Goal: Information Seeking & Learning: Learn about a topic

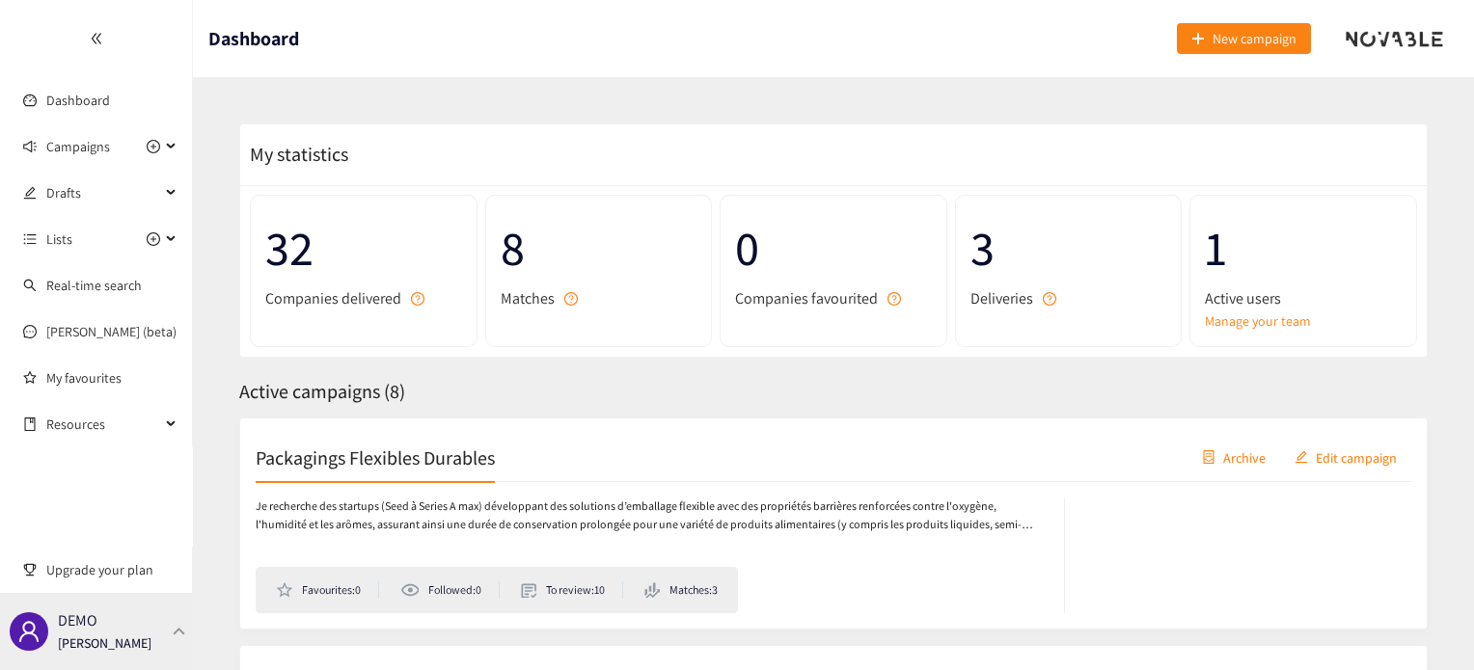
click at [162, 640] on div "DEMO [PERSON_NAME]" at bounding box center [96, 631] width 193 height 77
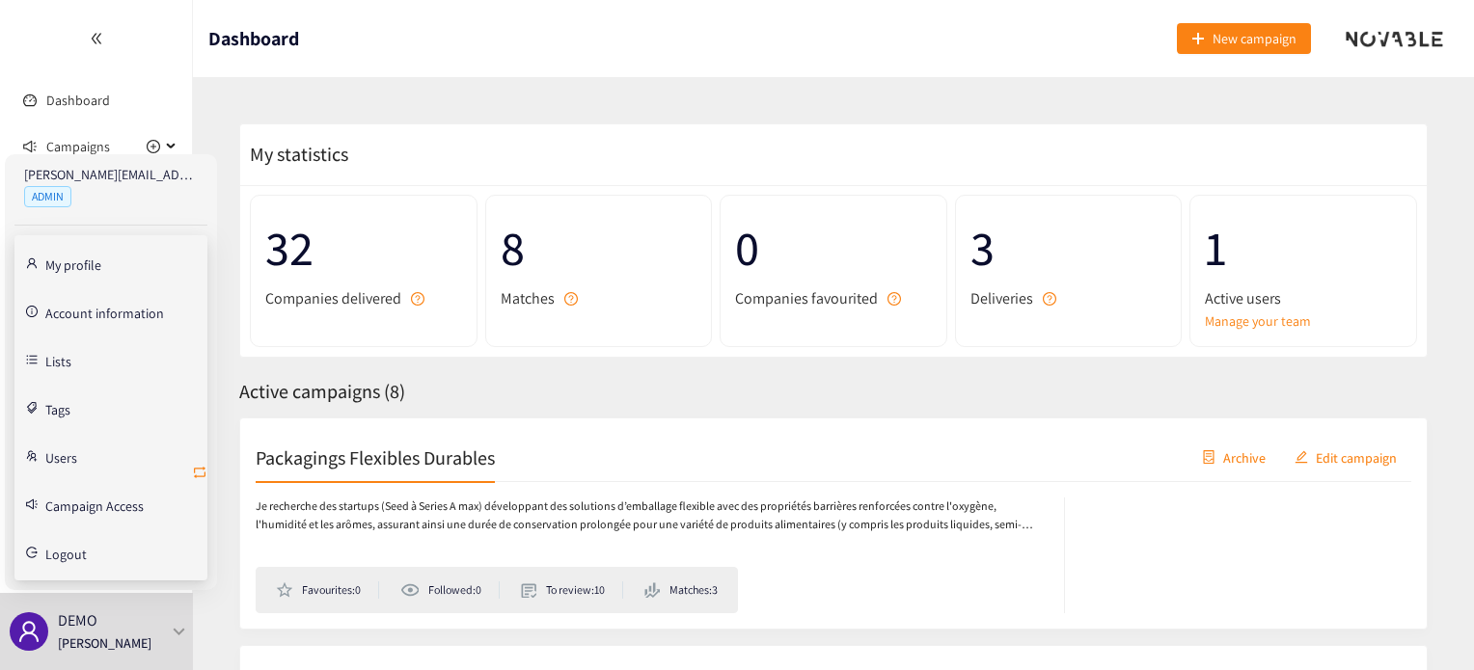
click at [202, 474] on icon "retweet" at bounding box center [199, 472] width 15 height 15
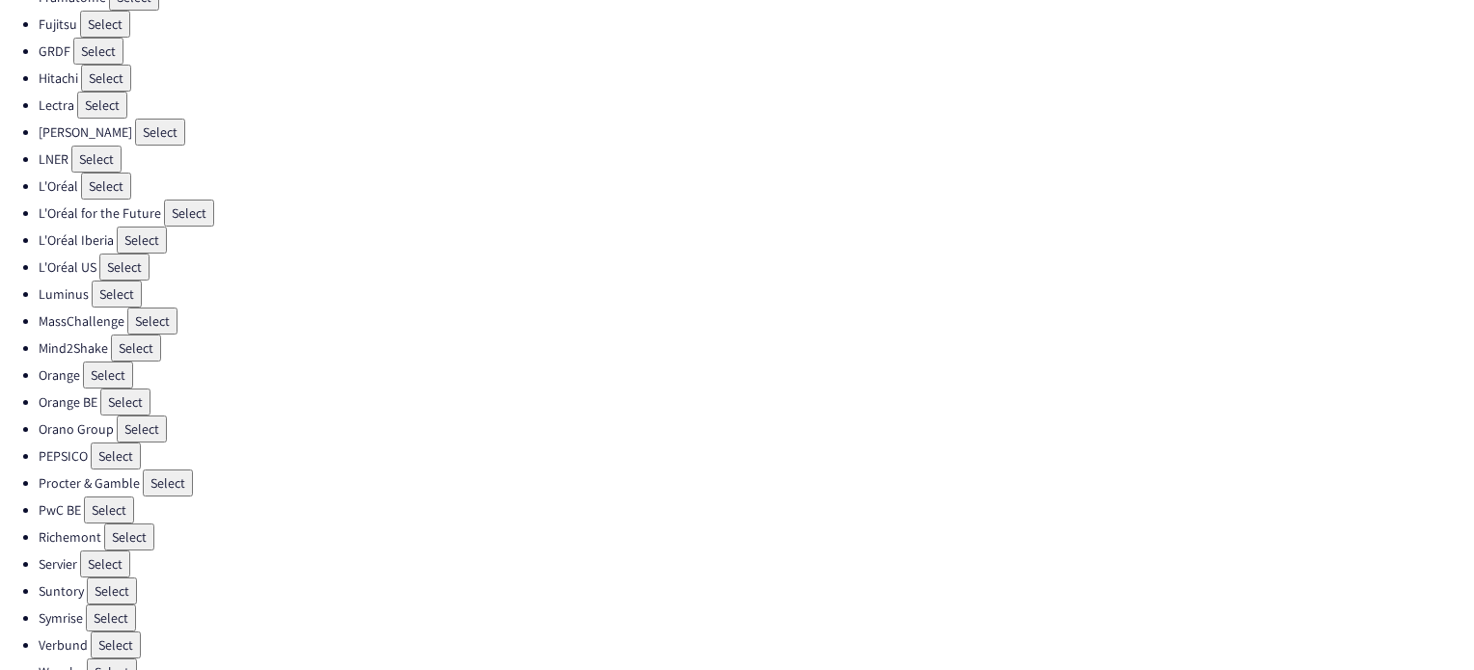
scroll to position [545, 0]
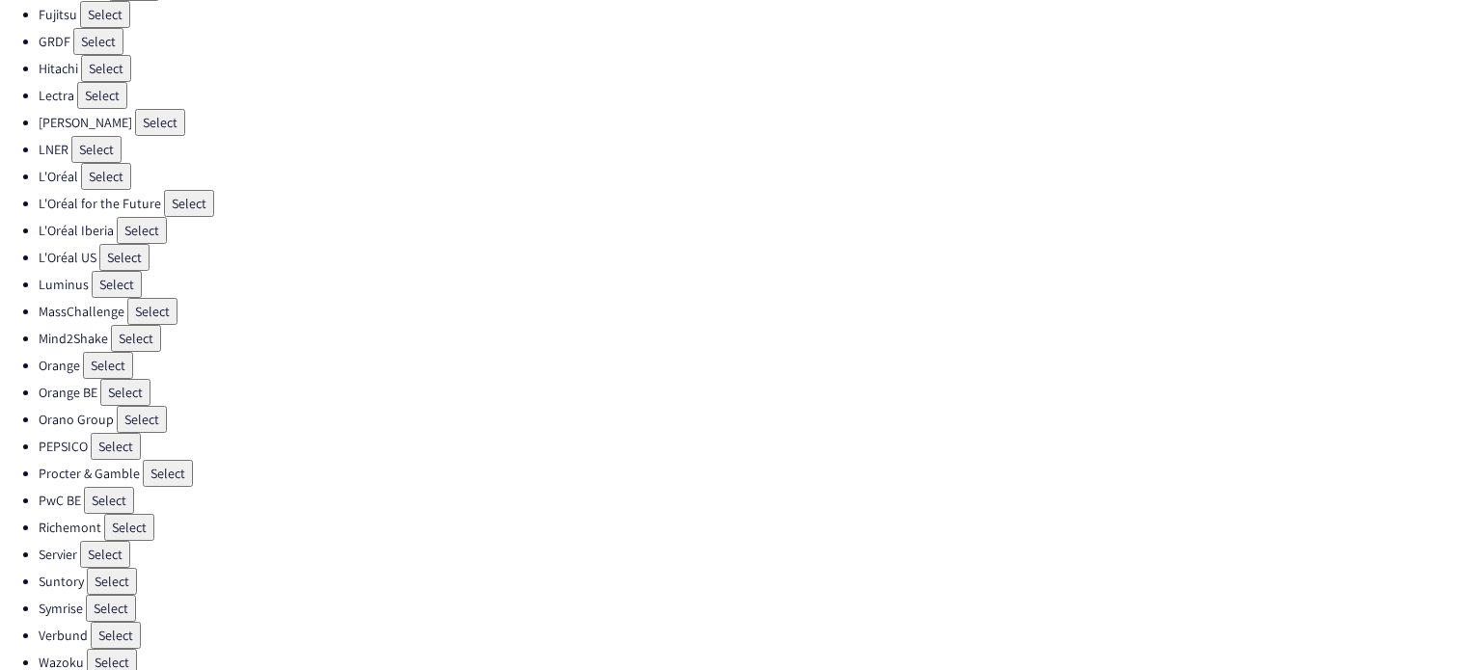
click at [119, 271] on button "Select" at bounding box center [117, 284] width 50 height 27
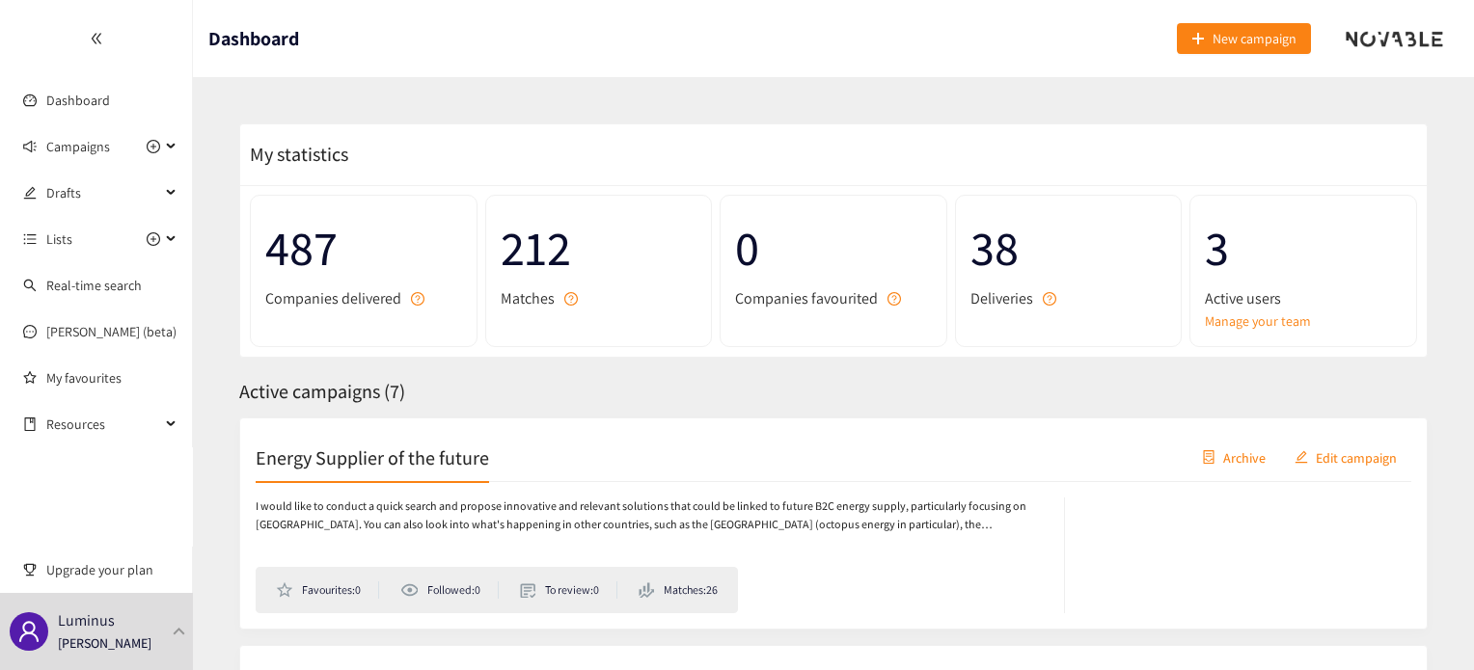
click at [331, 431] on div "Energy Supplier of the future Archive Edit campaign I would like to conduct a q…" at bounding box center [833, 524] width 1188 height 212
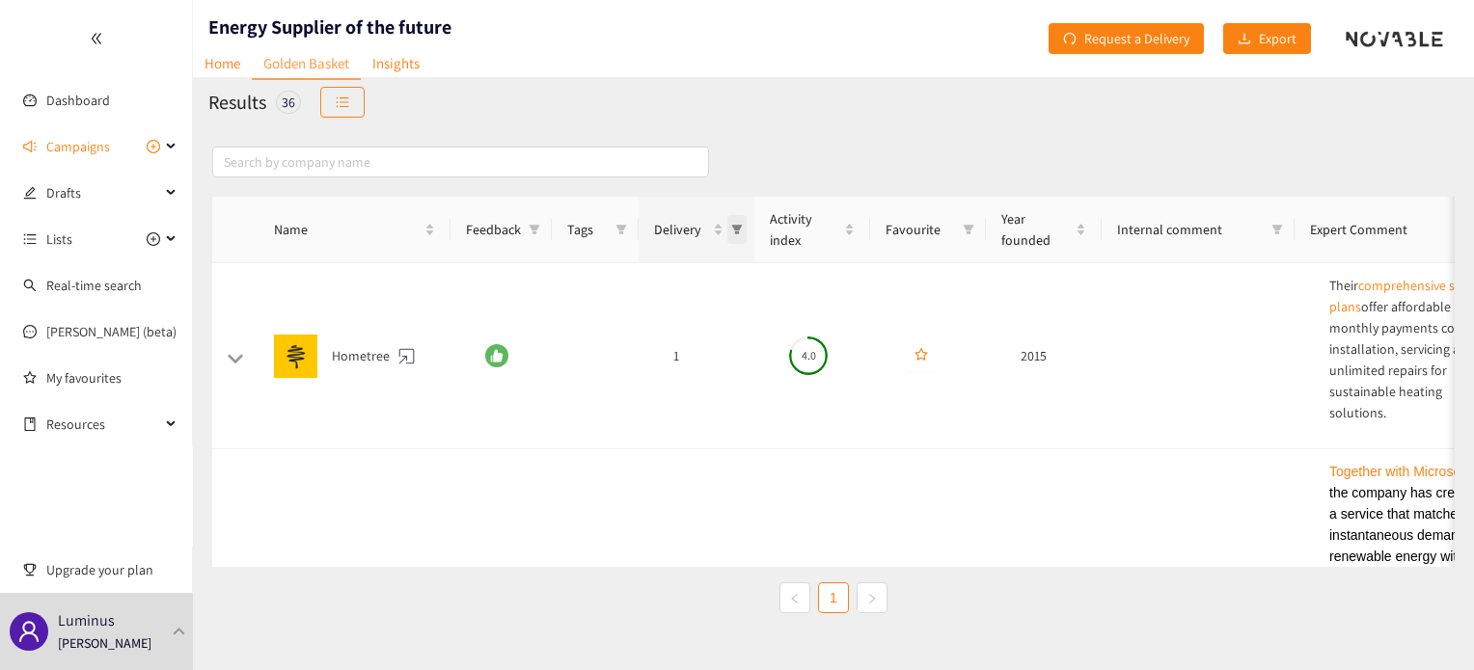
click at [736, 220] on span "Delivery" at bounding box center [736, 229] width 19 height 29
click at [602, 386] on li "3" at bounding box center [652, 375] width 191 height 31
checkbox input "true"
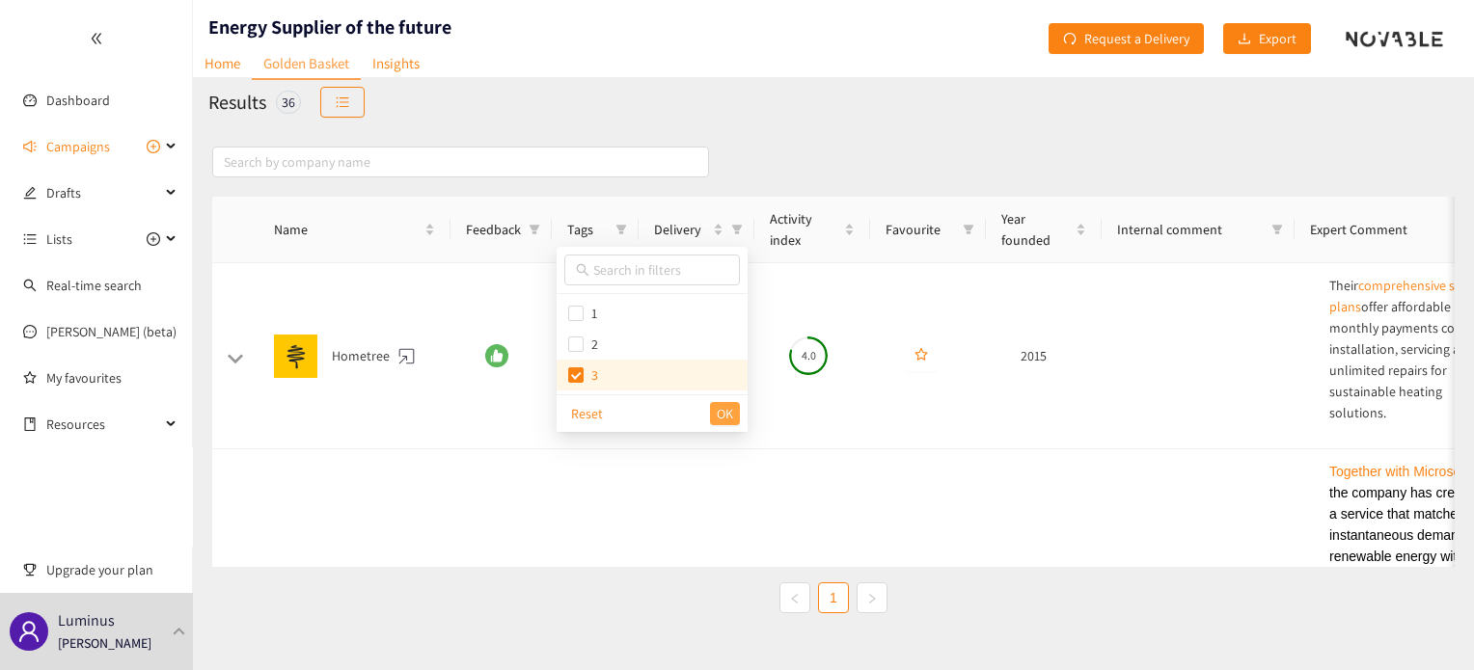
click at [727, 413] on span "OK" at bounding box center [725, 413] width 16 height 21
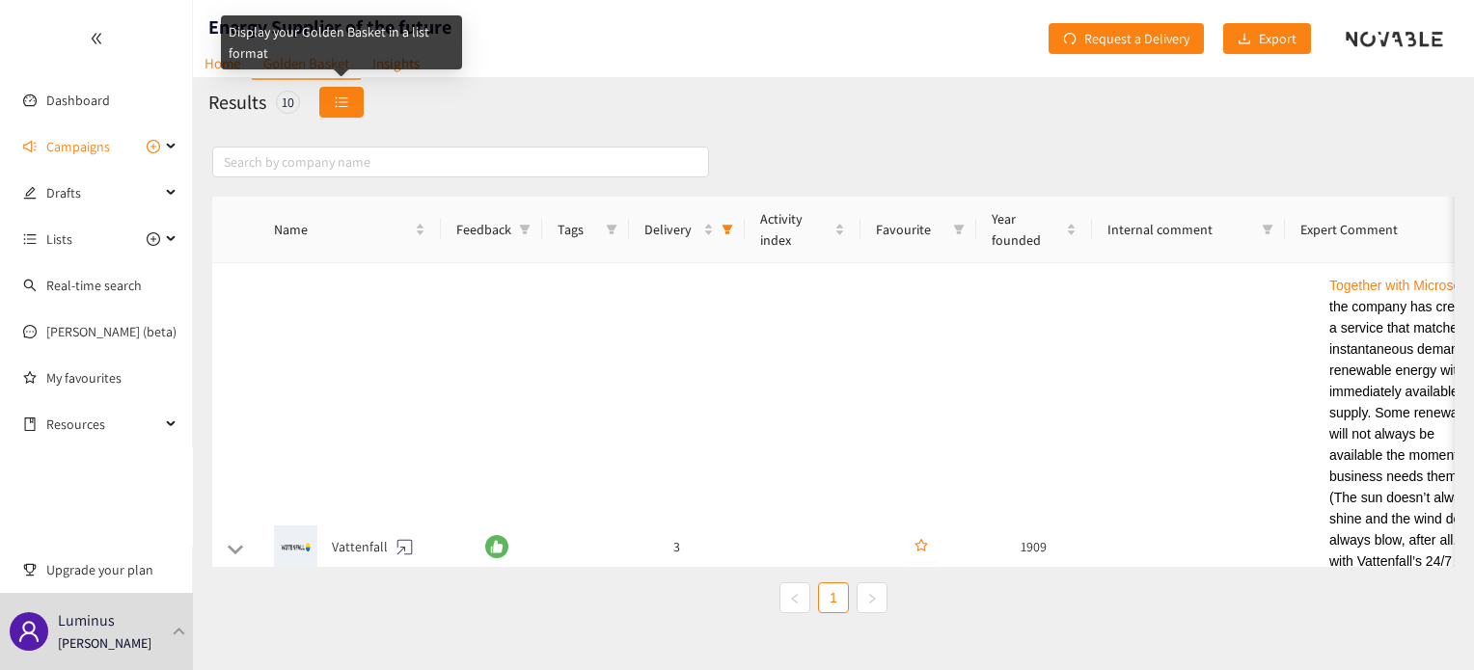
click at [343, 94] on button "button" at bounding box center [341, 102] width 44 height 31
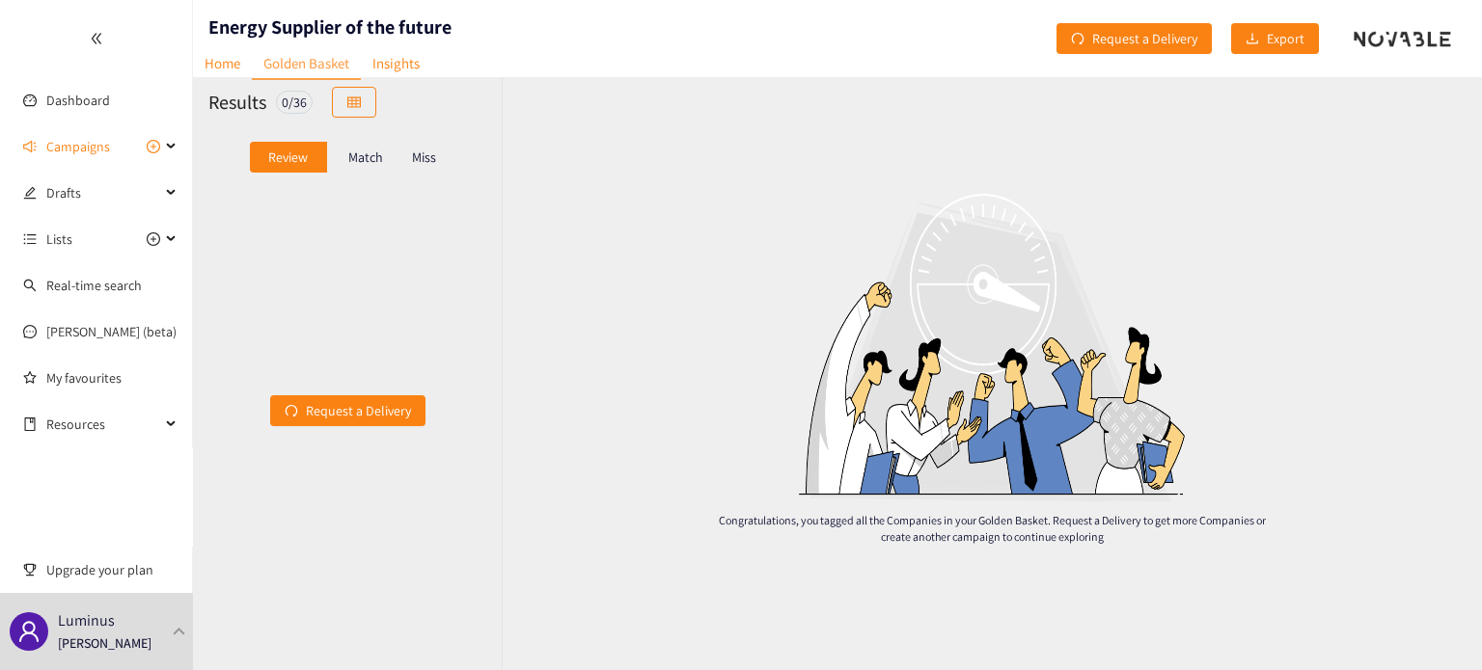
click at [357, 169] on div "Match" at bounding box center [365, 157] width 77 height 31
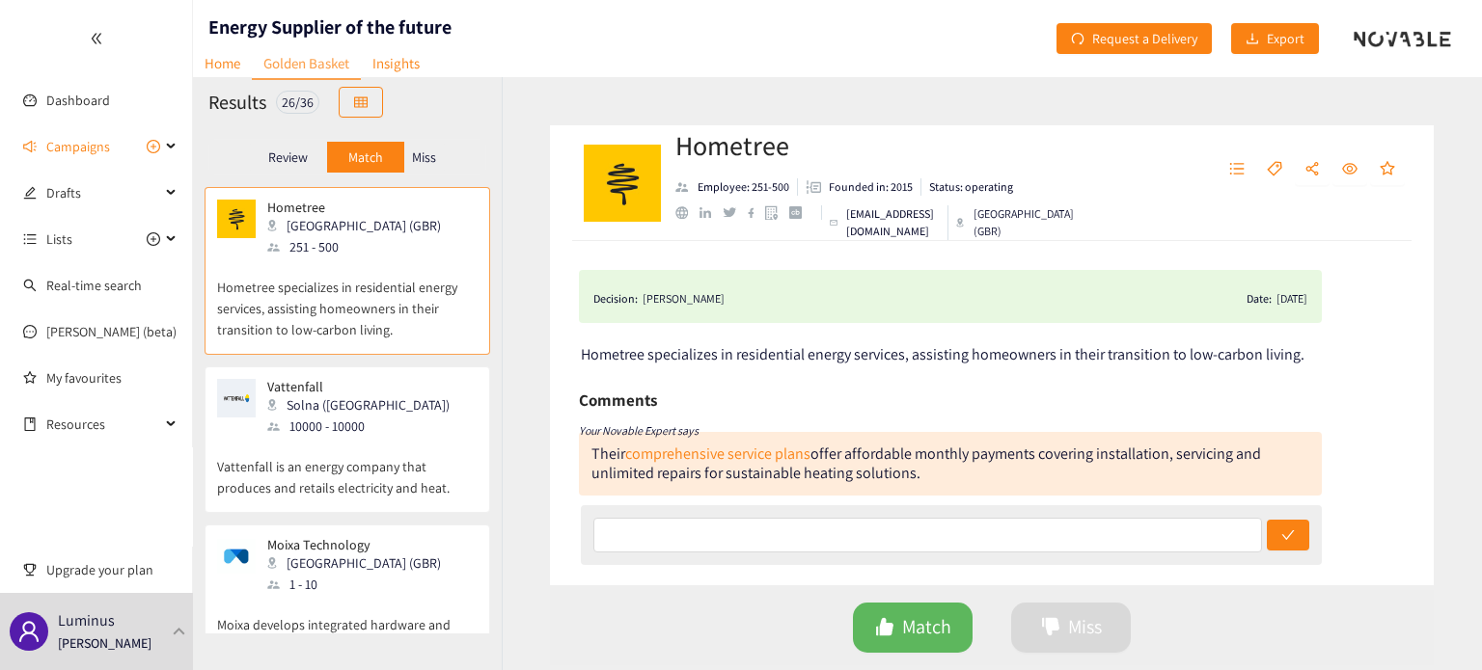
click at [343, 451] on p "Vattenfall is an energy company that produces and retails electricity and heat." at bounding box center [347, 468] width 260 height 62
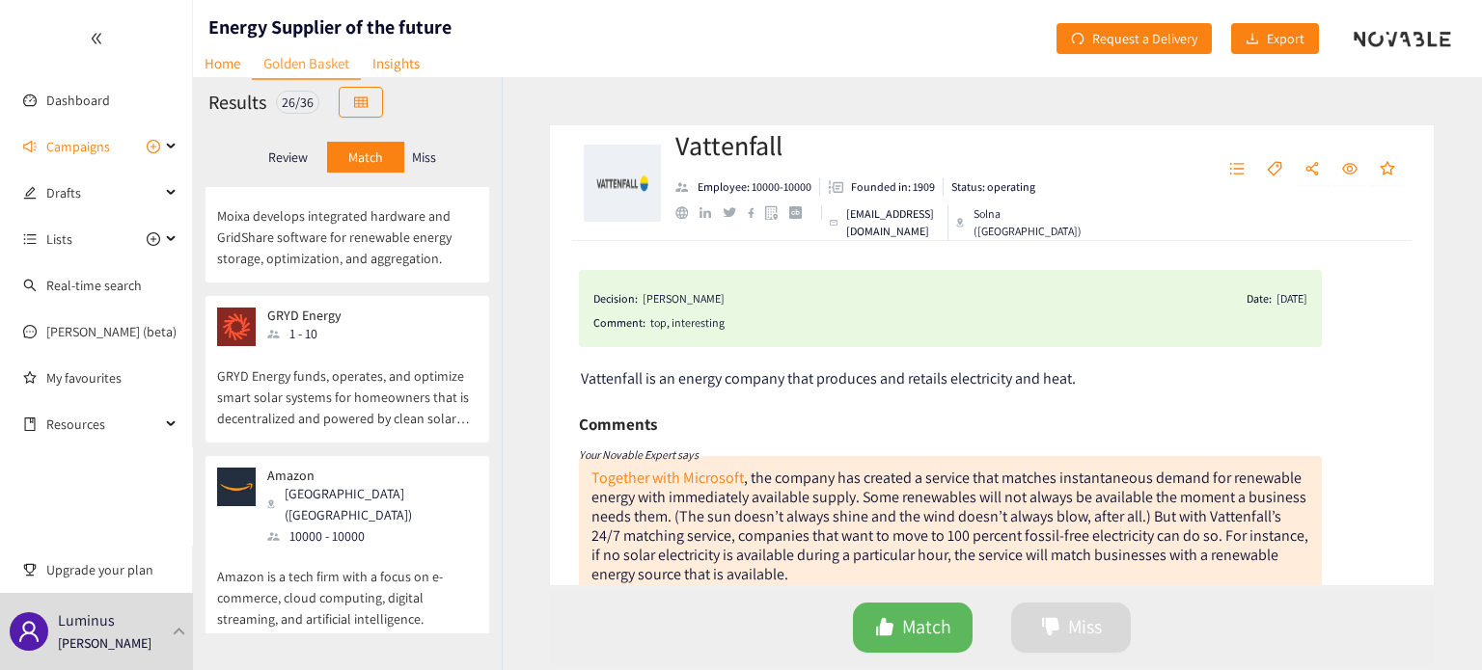
scroll to position [552, 0]
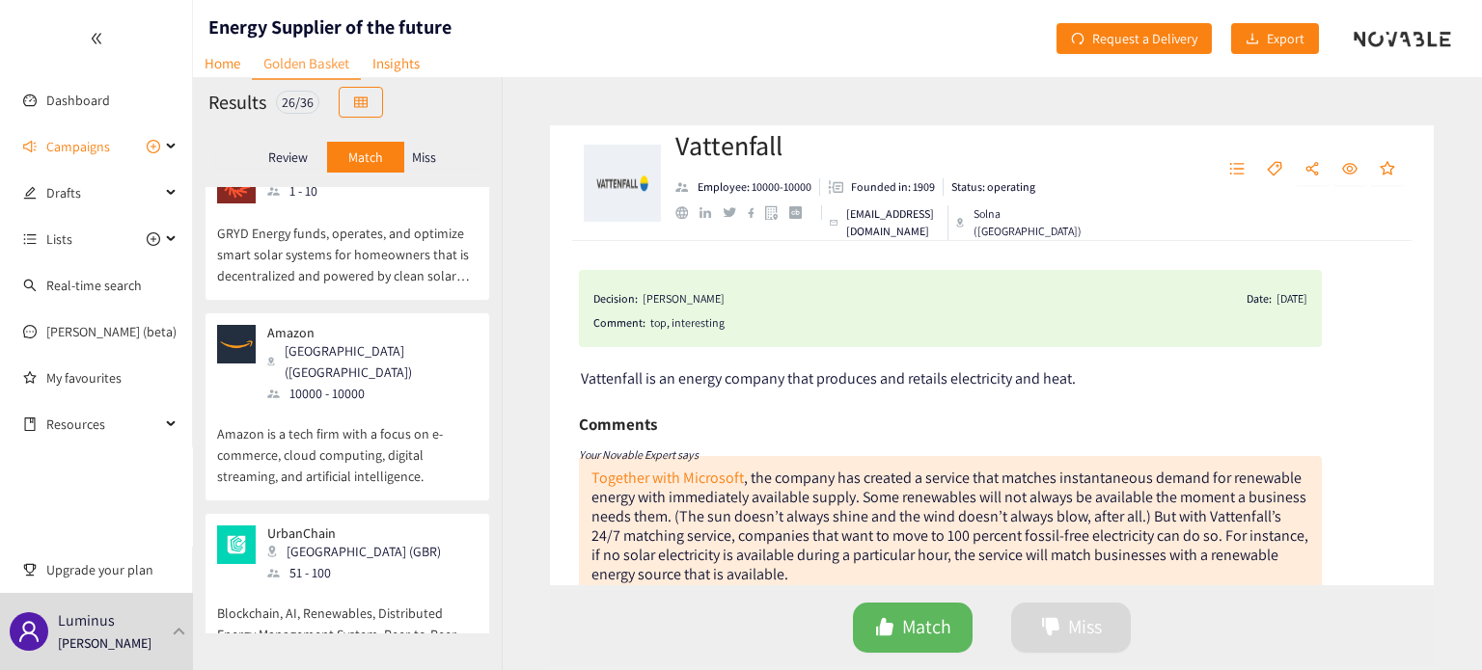
click at [343, 451] on p "Amazon is a tech firm with a focus on e-commerce, cloud computing, digital stre…" at bounding box center [347, 445] width 260 height 83
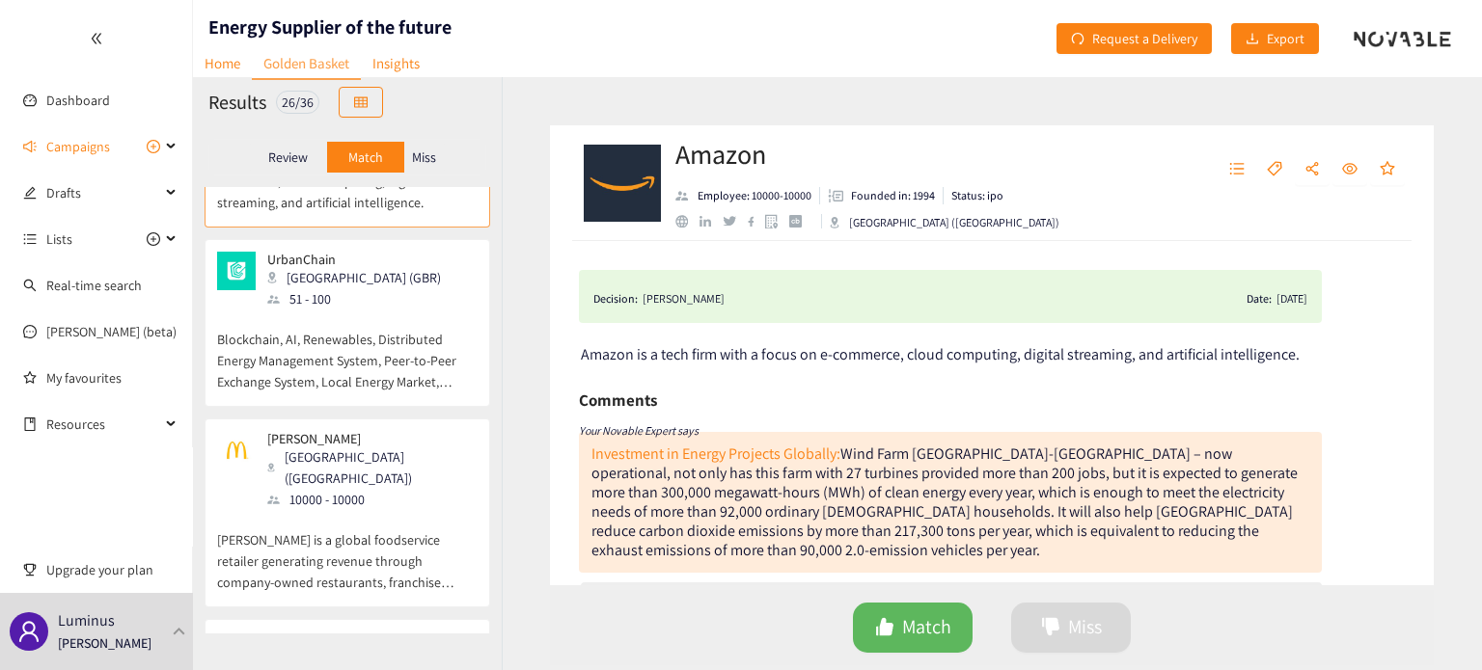
scroll to position [831, 0]
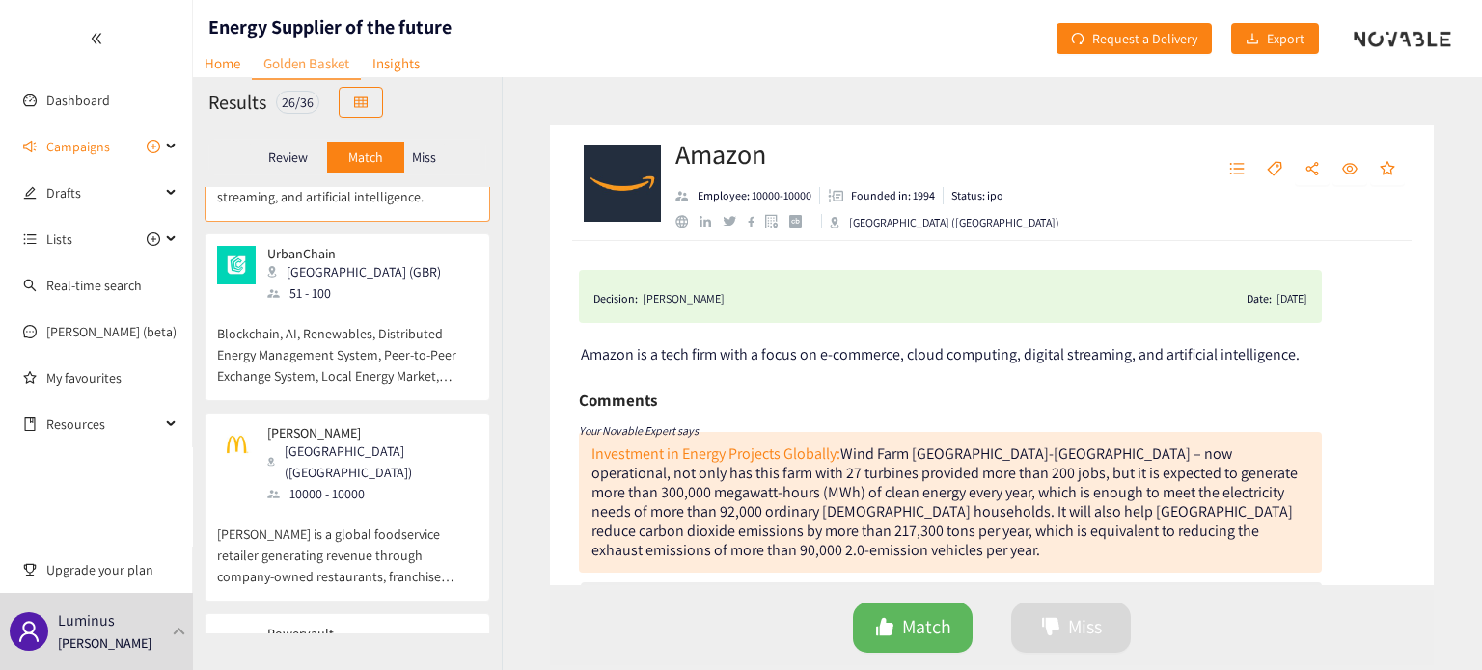
click at [276, 425] on p "[PERSON_NAME]" at bounding box center [365, 432] width 197 height 15
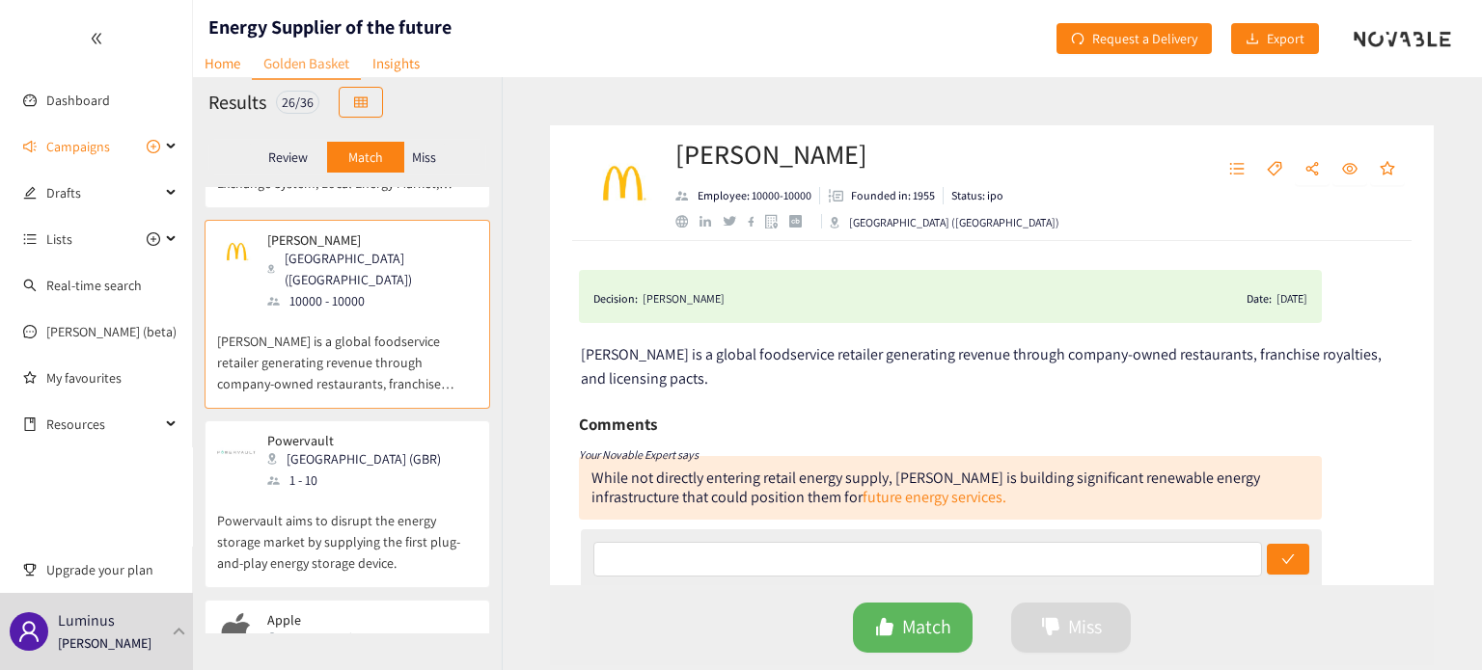
scroll to position [1026, 0]
click at [276, 450] on div at bounding box center [272, 457] width 10 height 14
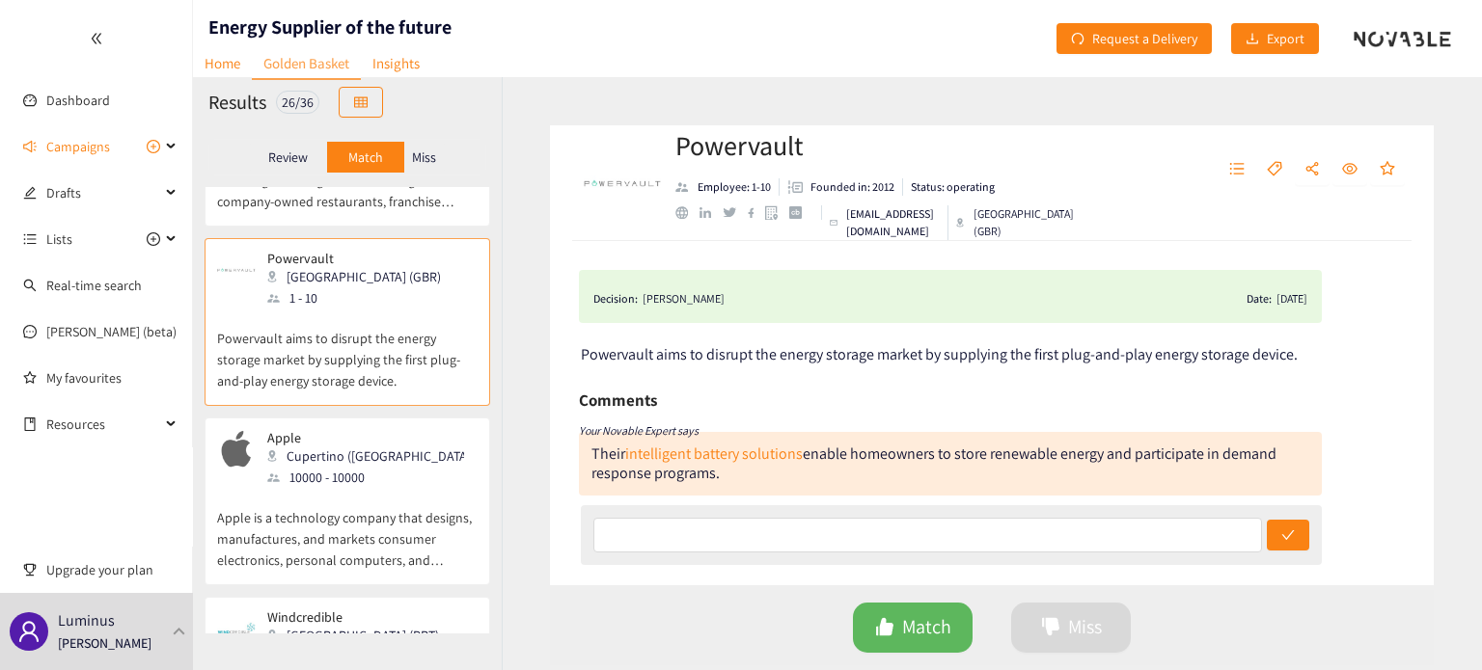
scroll to position [1227, 0]
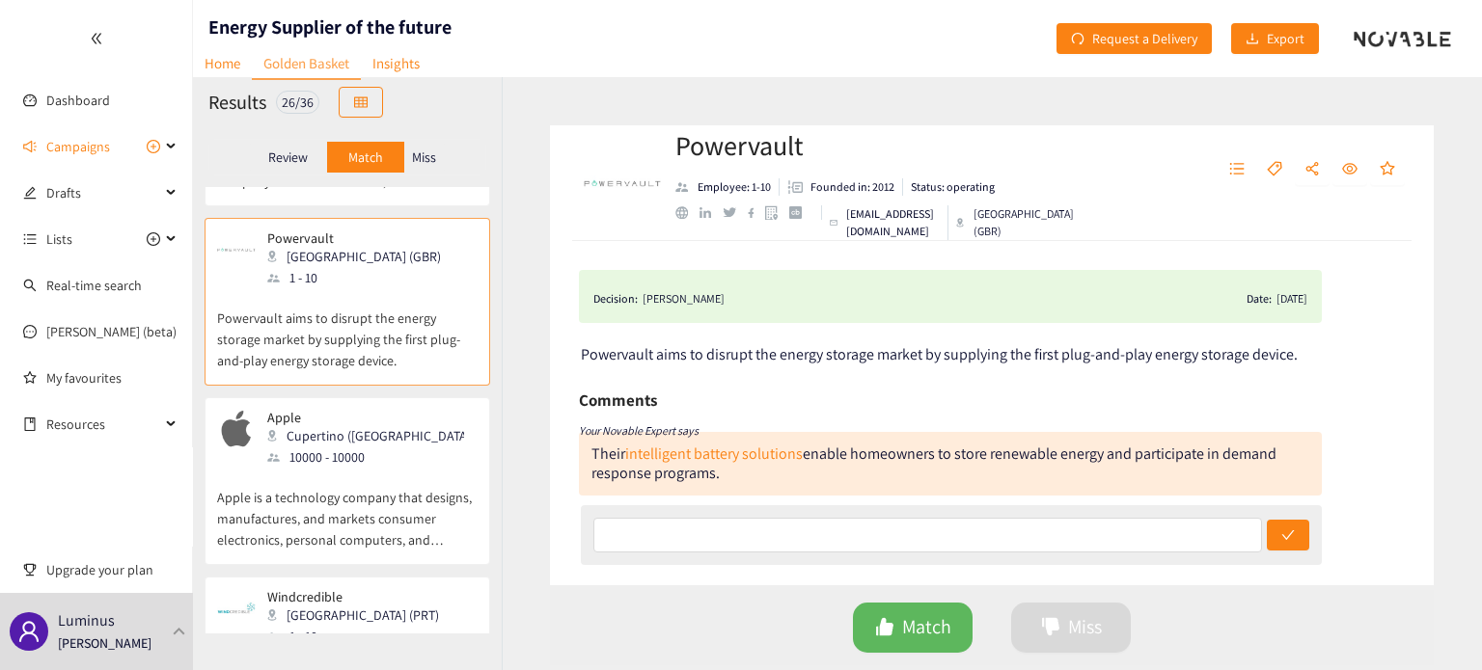
click at [276, 453] on div at bounding box center [273, 457] width 13 height 9
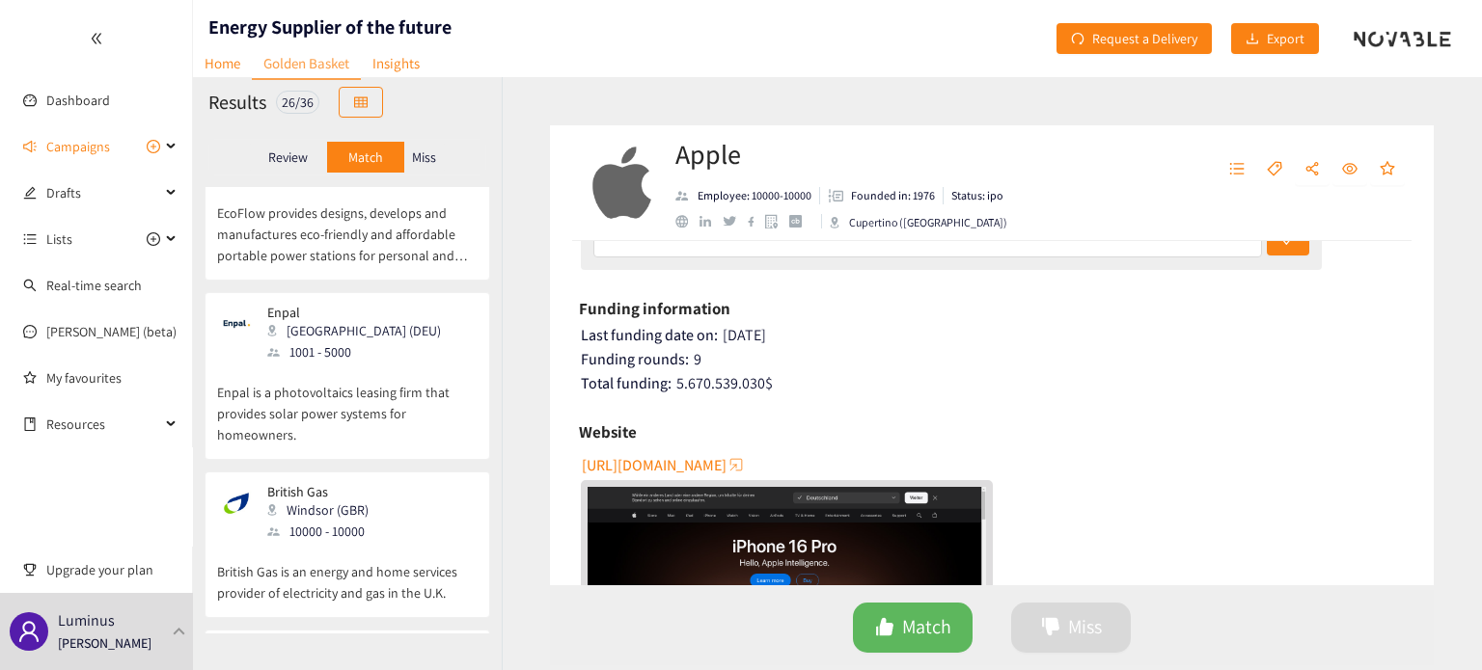
scroll to position [2797, 0]
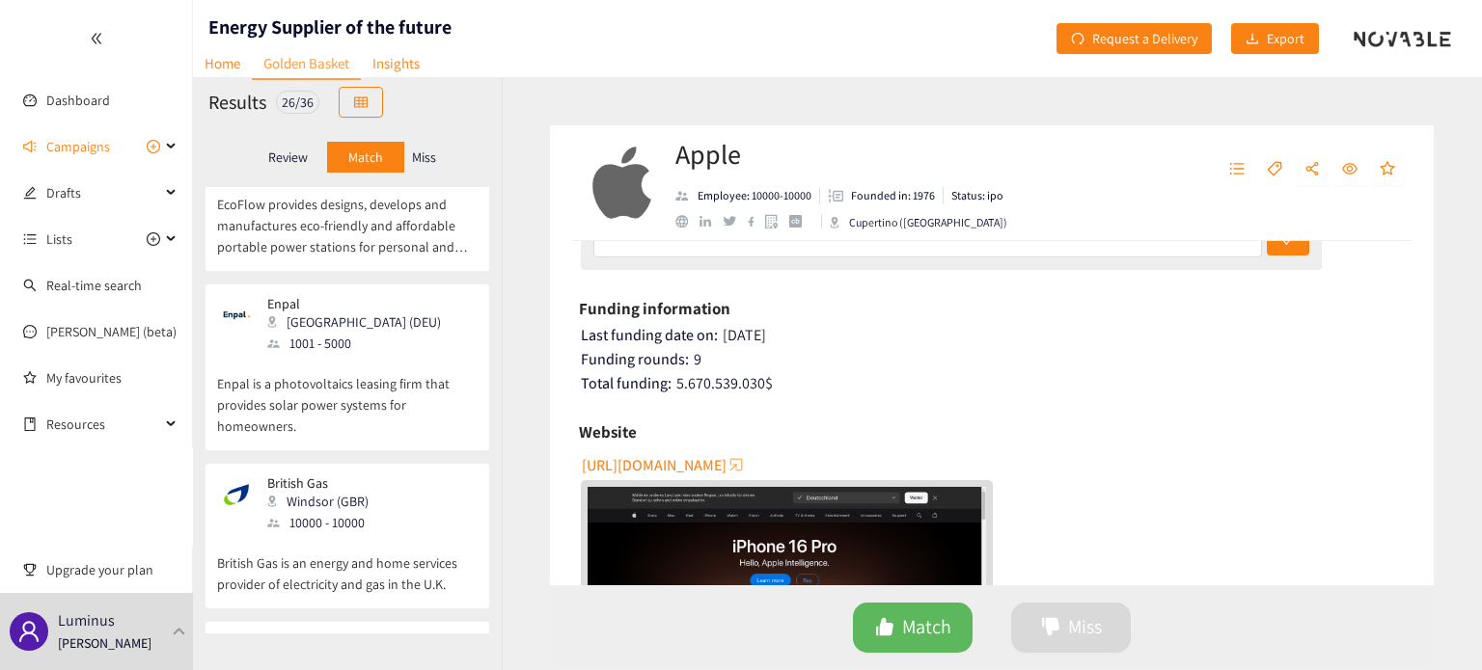
click at [259, 533] on p "British Gas is an energy and home services provider of electricity and gas in t…" at bounding box center [347, 564] width 260 height 62
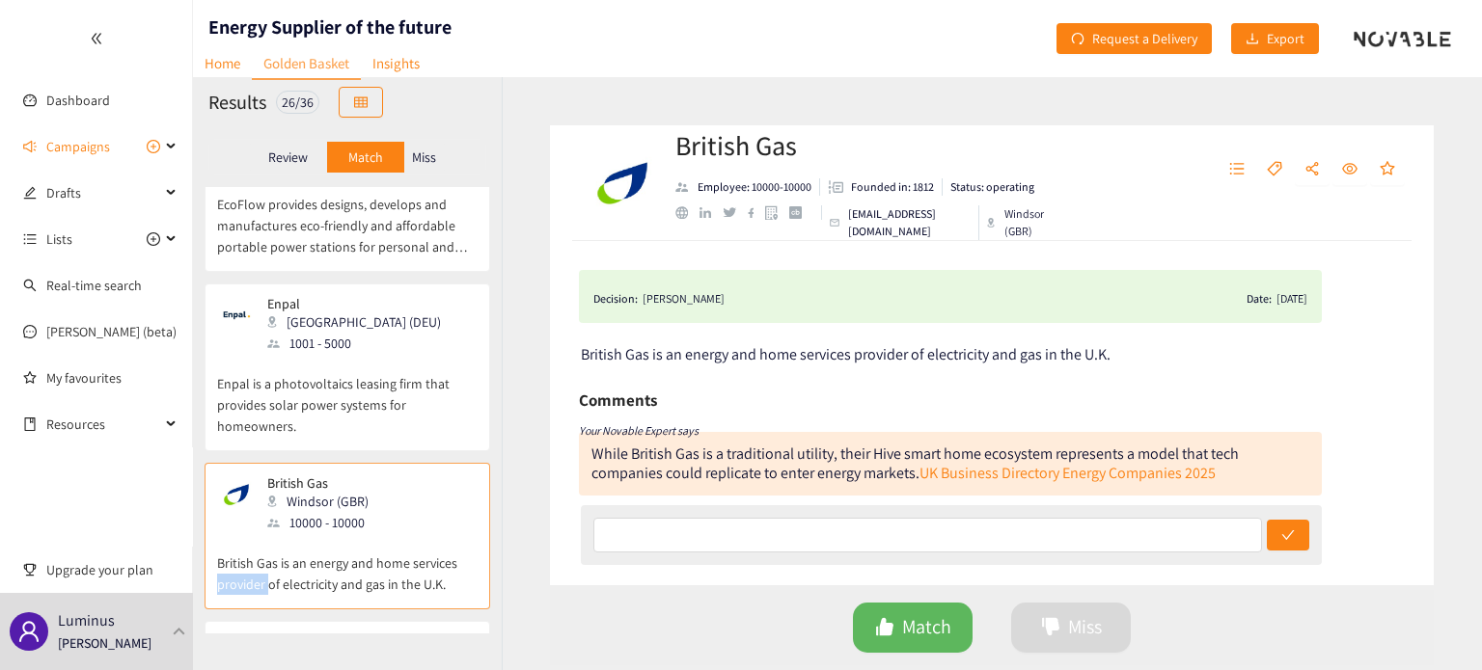
click at [259, 533] on p "British Gas is an energy and home services provider of electricity and gas in t…" at bounding box center [347, 564] width 260 height 62
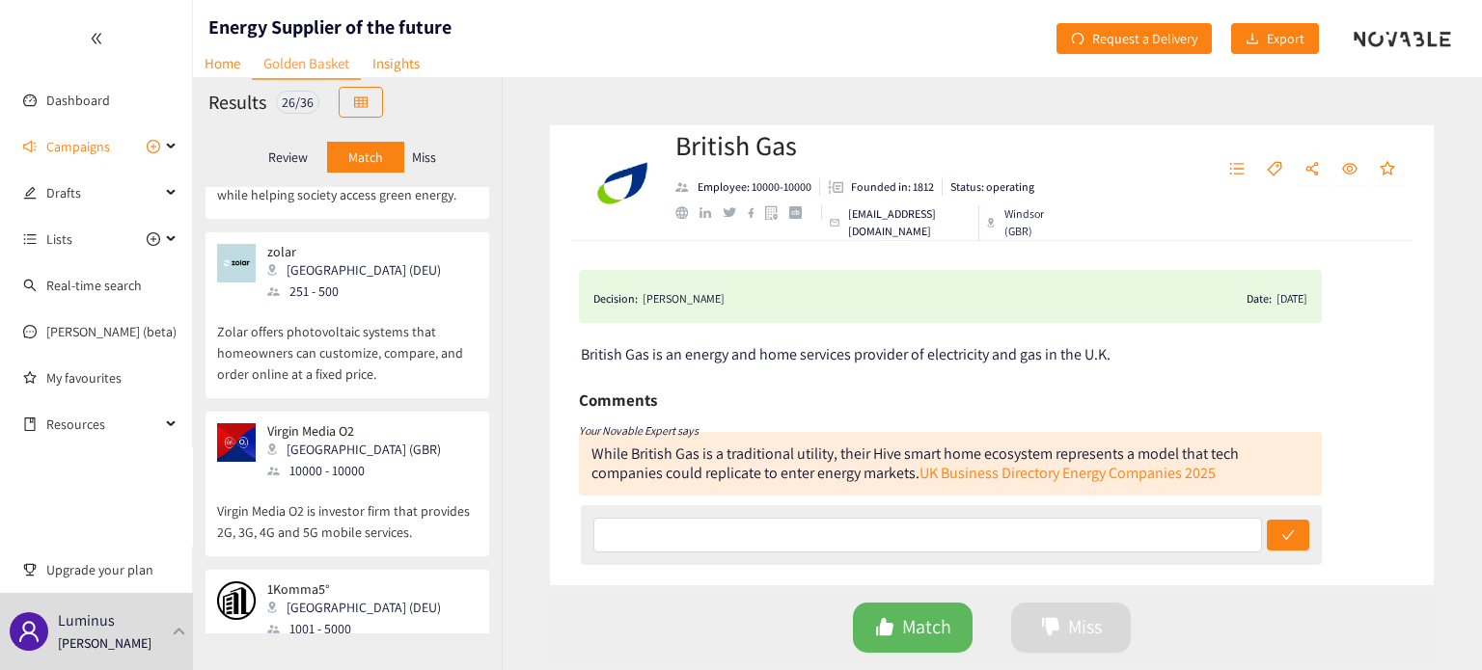
scroll to position [3380, 0]
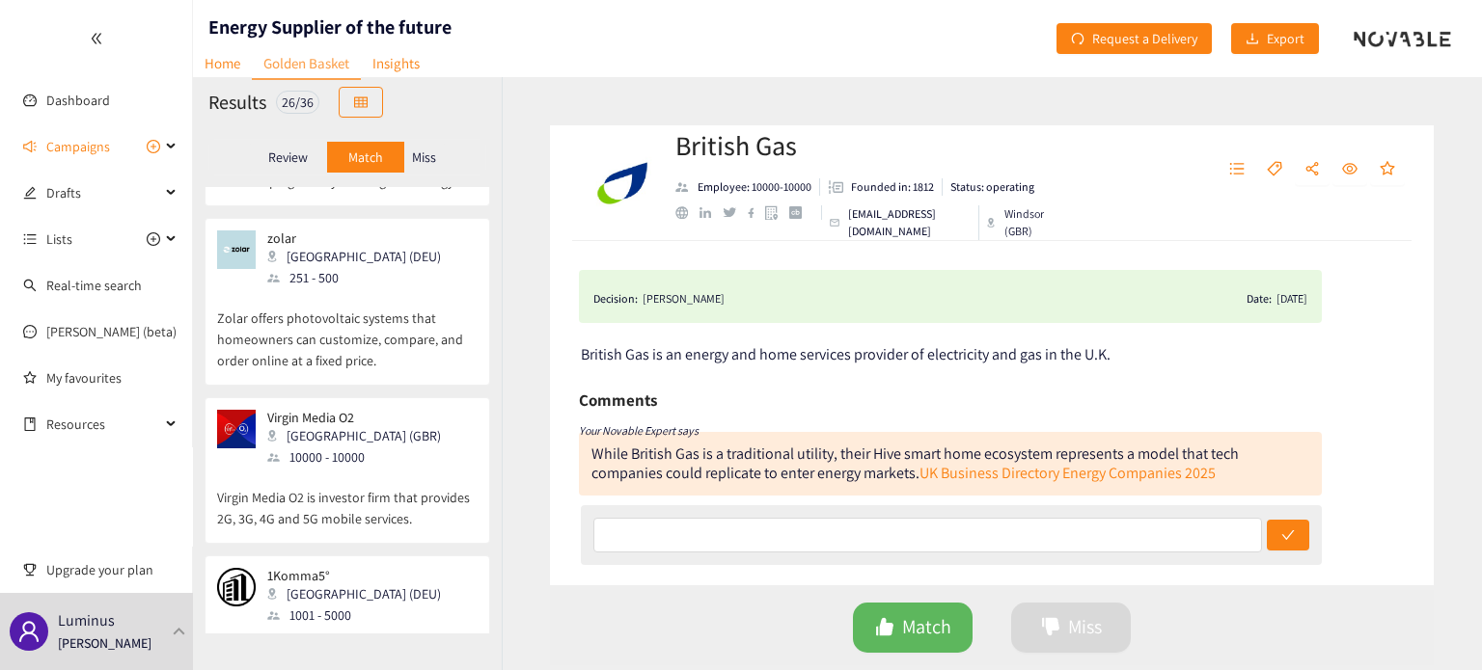
click at [267, 468] on p "Virgin Media O2 is investor firm that provides 2G, 3G, 4G and 5G mobile service…" at bounding box center [347, 499] width 260 height 62
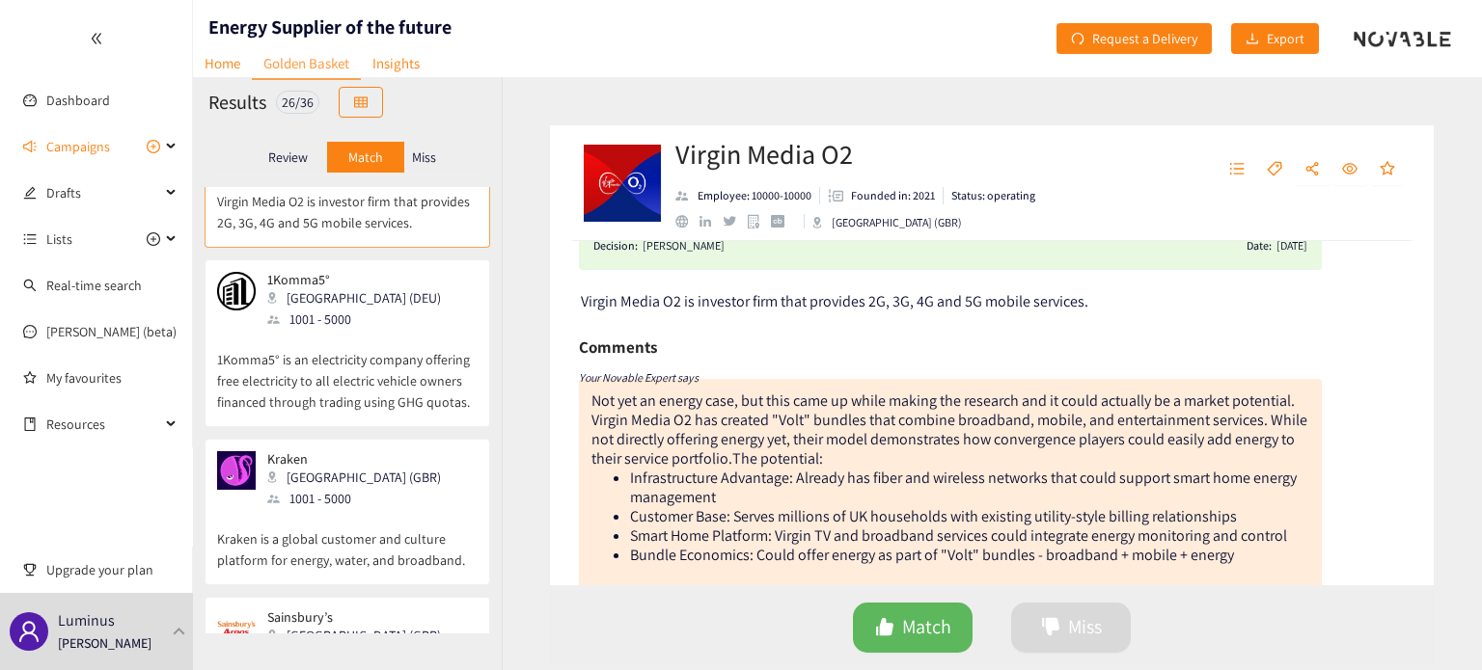
scroll to position [3677, 0]
click at [318, 450] on p "Kraken" at bounding box center [354, 457] width 174 height 15
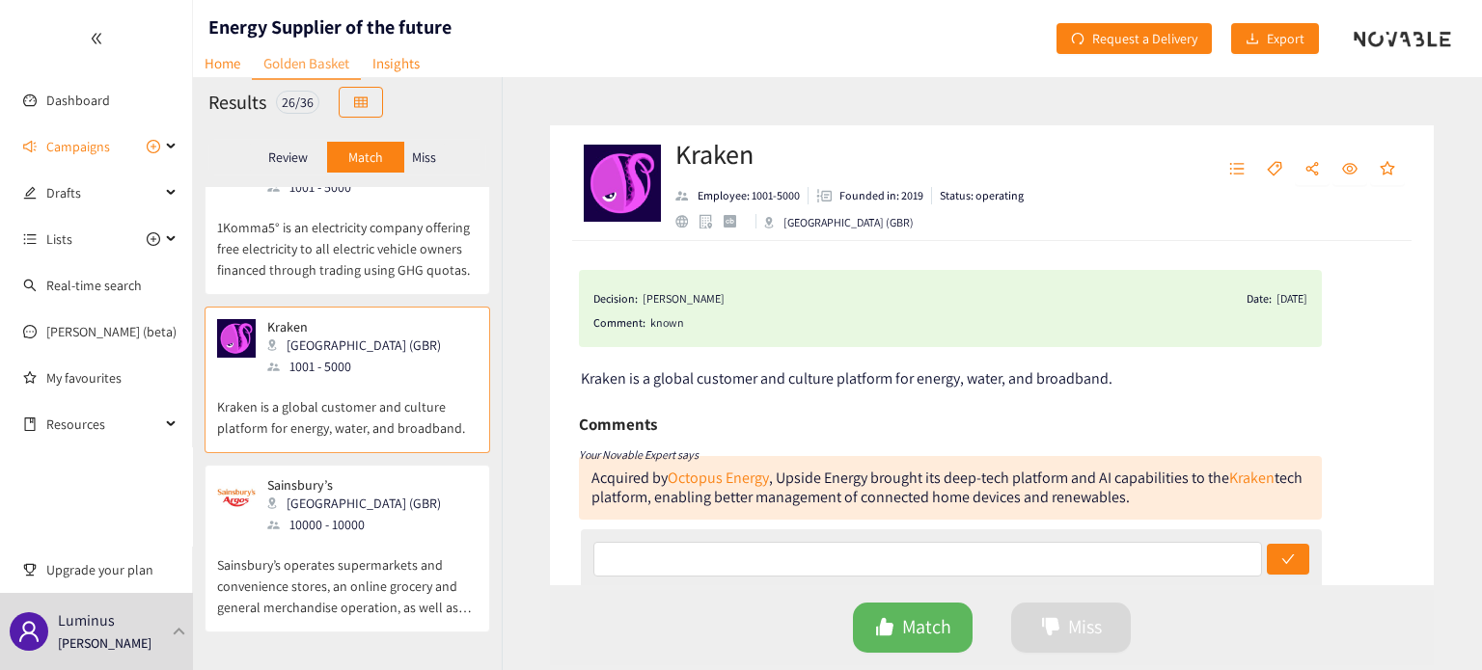
scroll to position [3957, 0]
